Goal: Participate in discussion: Engage in conversation with other users on a specific topic

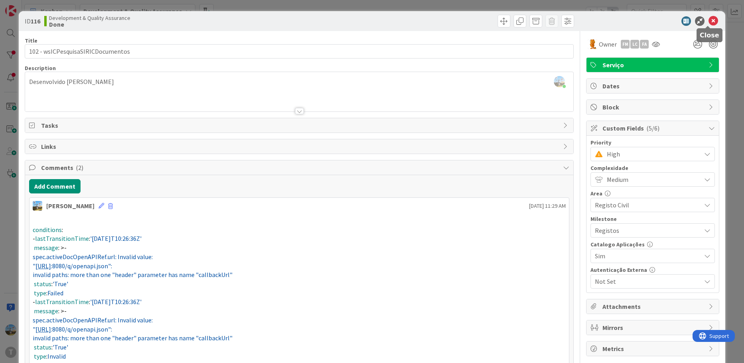
click at [708, 21] on icon at bounding box center [713, 21] width 10 height 10
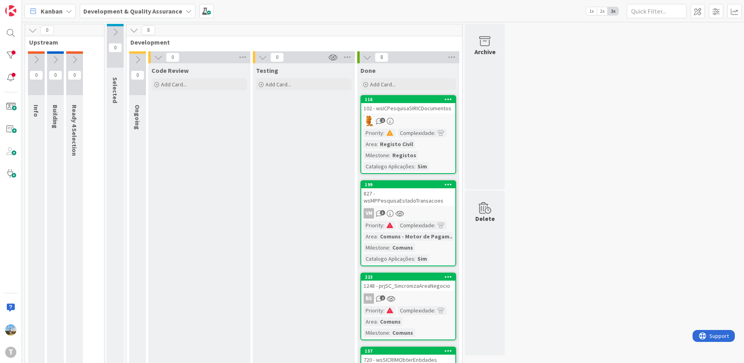
click at [415, 197] on div "827 - wsMPPesquisaEstadoTransacoes" at bounding box center [408, 197] width 94 height 18
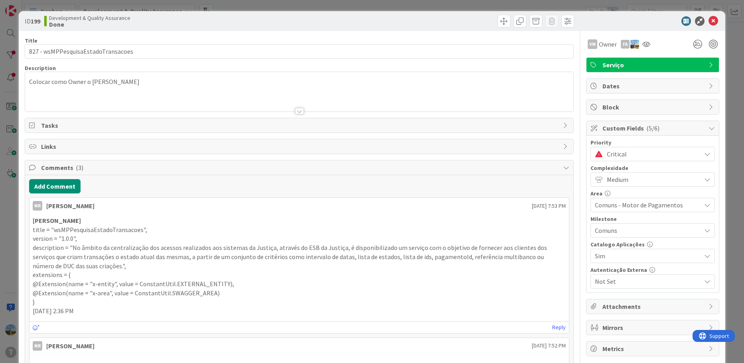
click at [82, 189] on div "Add Comment" at bounding box center [299, 186] width 540 height 14
click at [62, 188] on button "Add Comment" at bounding box center [54, 186] width 51 height 14
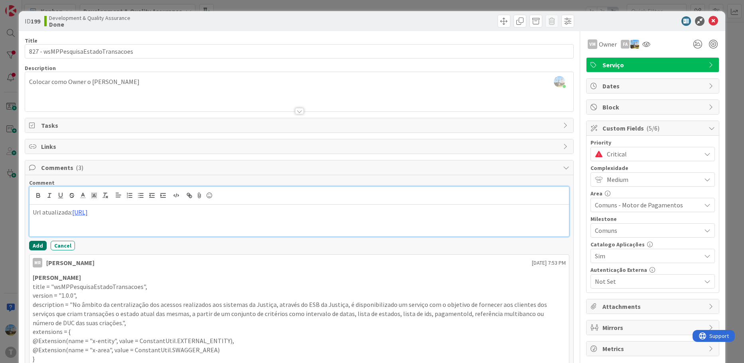
click at [38, 246] on button "Add" at bounding box center [38, 246] width 18 height 10
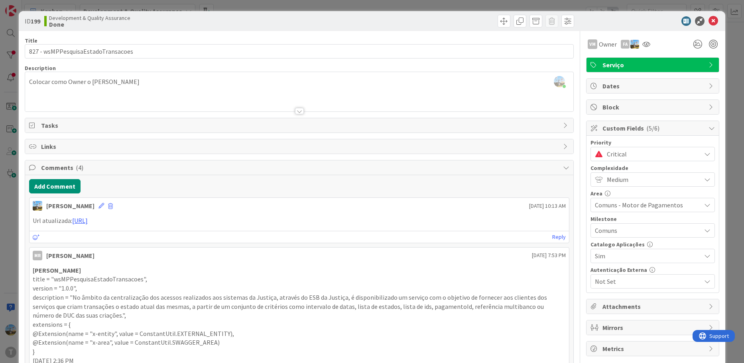
click at [612, 148] on div "Critical" at bounding box center [652, 154] width 124 height 14
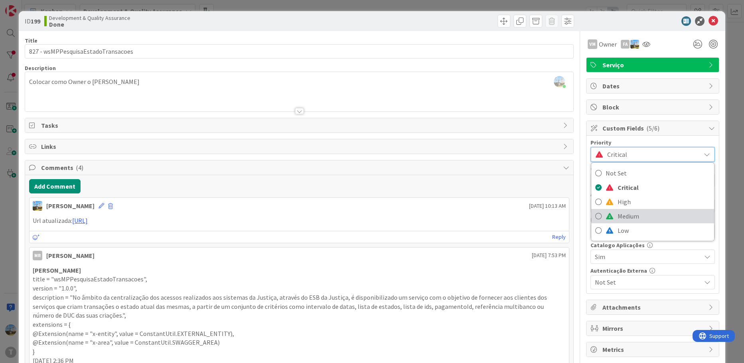
click at [626, 213] on span "Medium" at bounding box center [663, 216] width 92 height 12
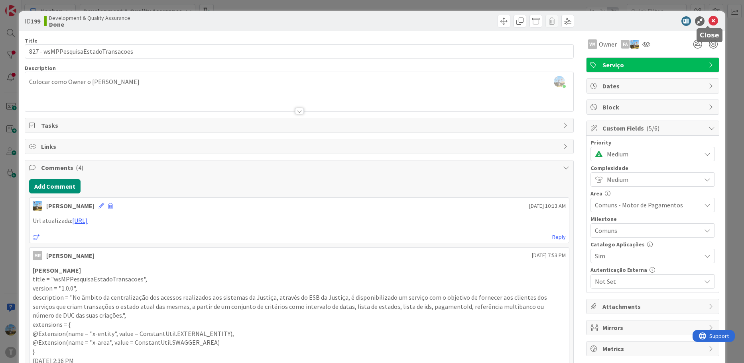
click at [708, 18] on icon at bounding box center [713, 21] width 10 height 10
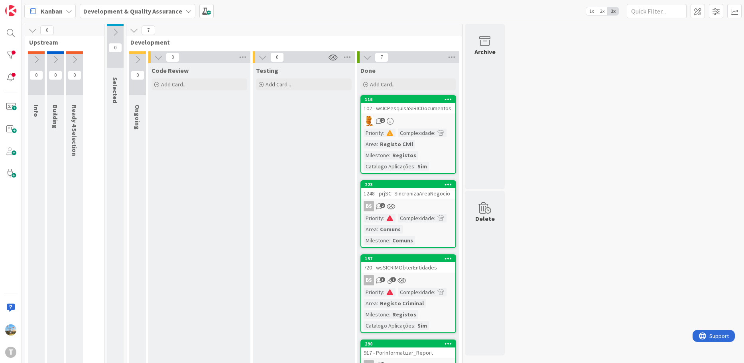
click at [437, 120] on div "2" at bounding box center [408, 121] width 94 height 10
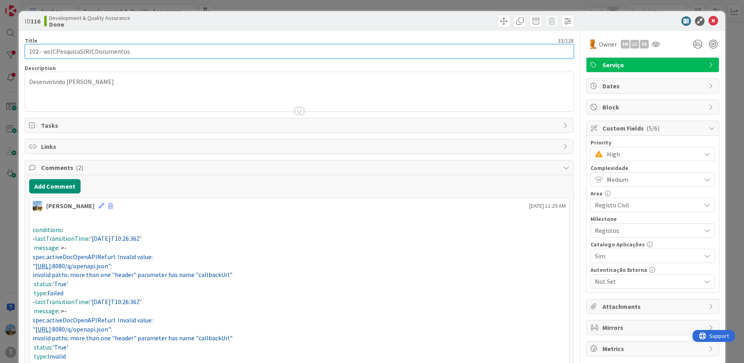
drag, startPoint x: 170, startPoint y: 48, endPoint x: 43, endPoint y: 51, distance: 126.7
click at [43, 51] on input "102 - wsICPesquisaSIRICDocumentos" at bounding box center [299, 51] width 549 height 14
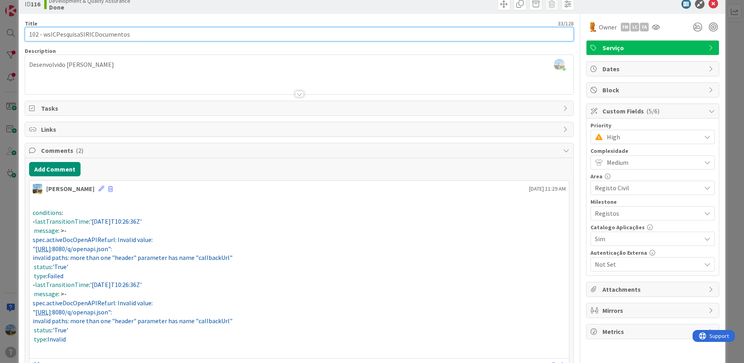
scroll to position [40, 0]
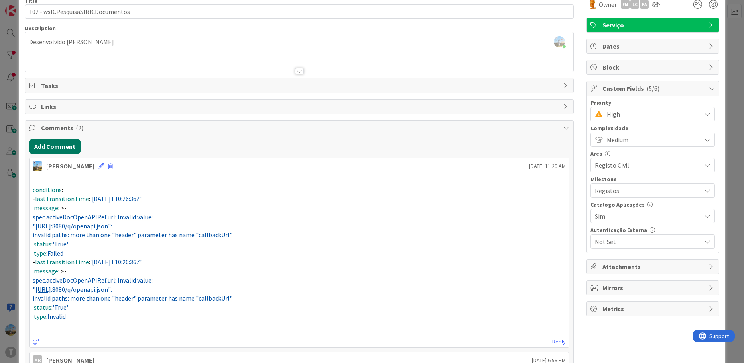
click at [50, 144] on button "Add Comment" at bounding box center [54, 146] width 51 height 14
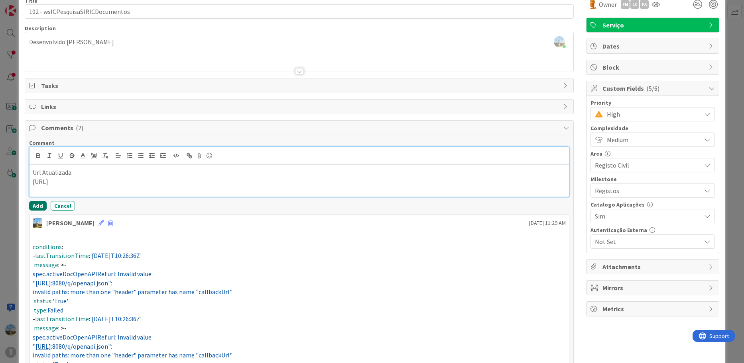
click at [33, 208] on button "Add" at bounding box center [38, 206] width 18 height 10
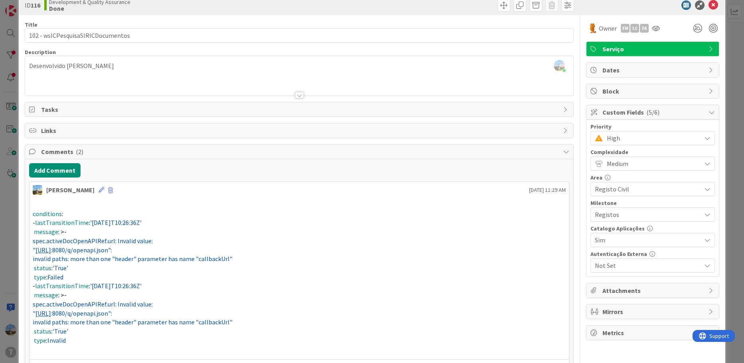
scroll to position [0, 0]
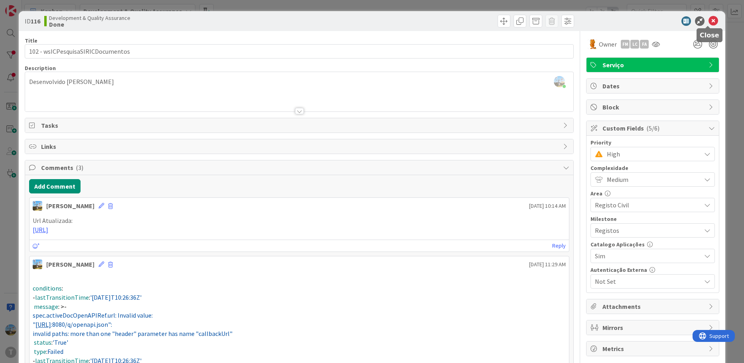
click at [708, 22] on icon at bounding box center [713, 21] width 10 height 10
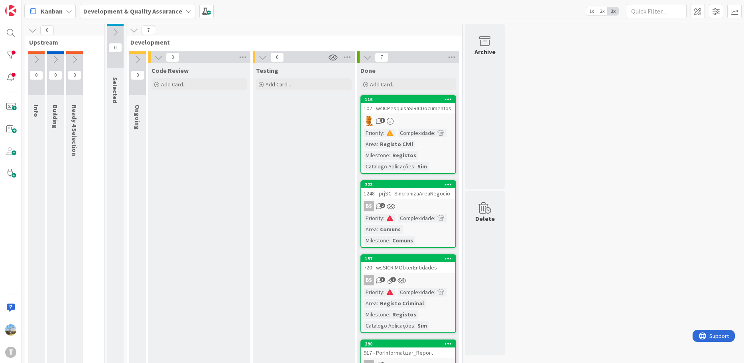
click at [411, 128] on link "116 102 - wsICPesquisaSIRICDocumentos 3 Priority : Complexidade : Area : Regist…" at bounding box center [408, 134] width 96 height 79
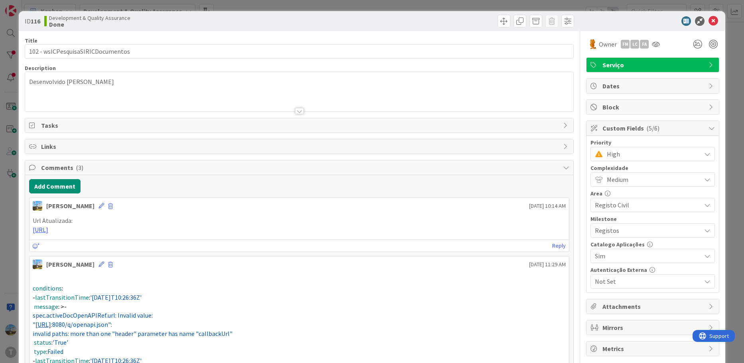
click at [653, 157] on span "High" at bounding box center [651, 154] width 90 height 11
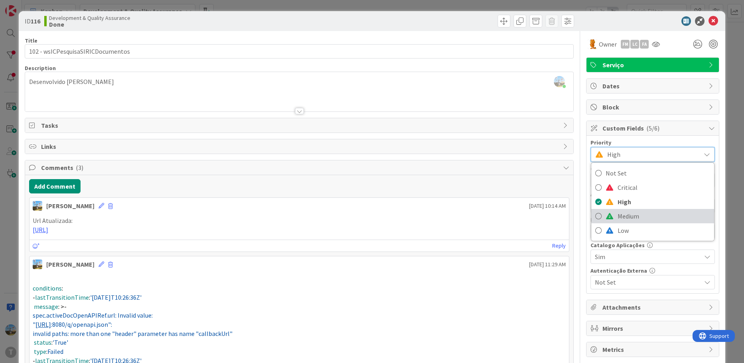
click at [647, 214] on span "Medium" at bounding box center [663, 216] width 92 height 12
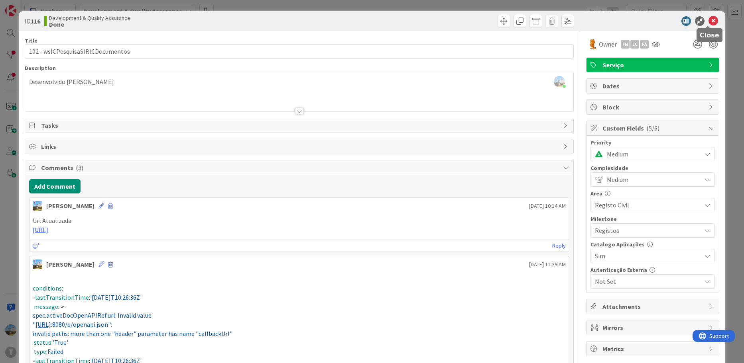
click at [708, 21] on icon at bounding box center [713, 21] width 10 height 10
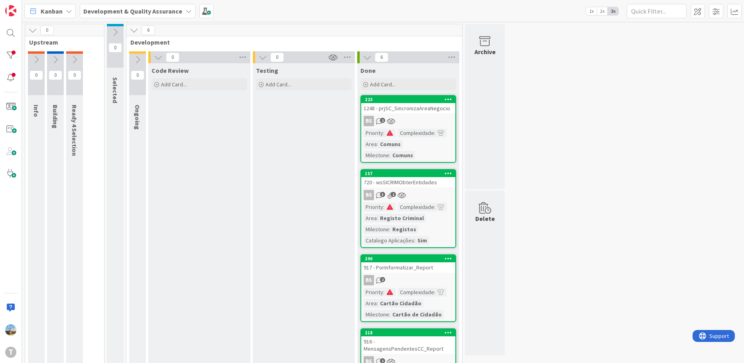
click at [590, 136] on div "0 Upstream 0 Info 0 Building 0 Ready 4 Selection 0 Selected 6 Development 0 Ong…" at bounding box center [383, 304] width 718 height 560
